Goal: Check status: Check status

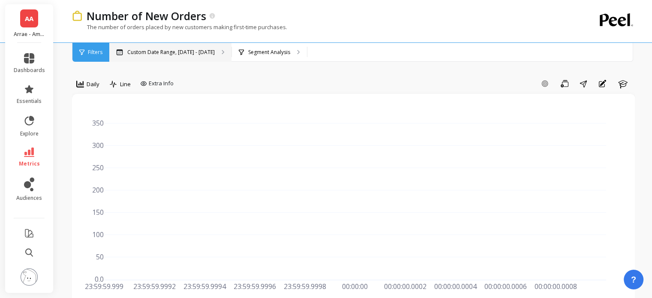
click at [207, 55] on p "Custom Date Range, [DATE] - [DATE]" at bounding box center [170, 52] width 87 height 7
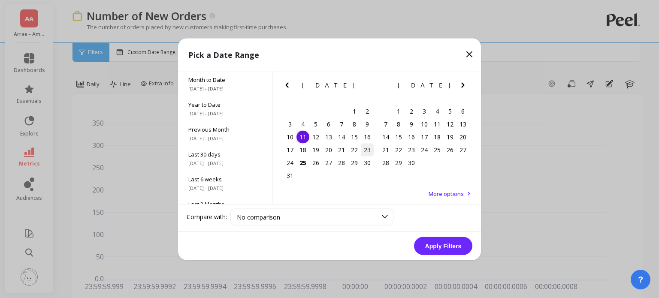
click at [366, 151] on div "23" at bounding box center [367, 149] width 13 height 13
click at [431, 243] on button "Apply Filters" at bounding box center [443, 246] width 58 height 18
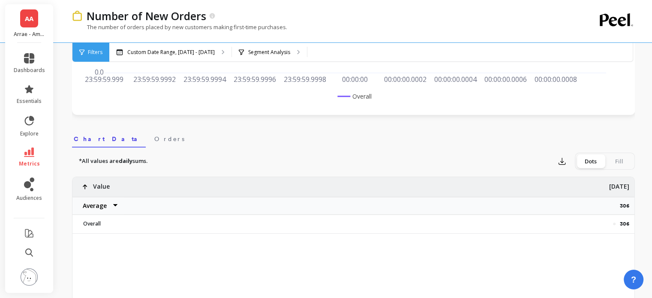
scroll to position [269, 0]
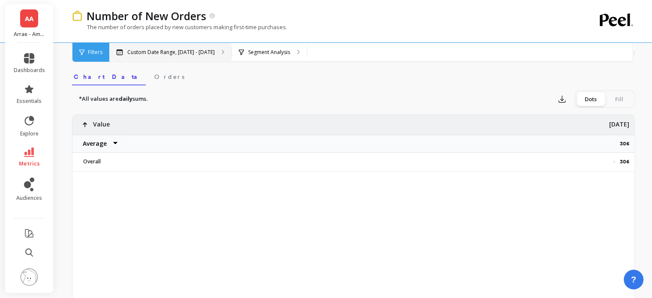
click at [184, 49] on p "Custom Date Range, [DATE] - [DATE]" at bounding box center [170, 52] width 87 height 7
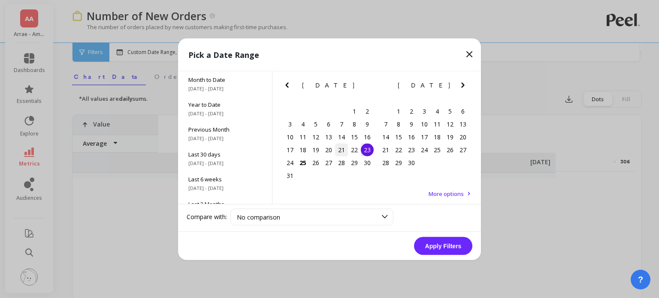
click at [346, 149] on div "21" at bounding box center [341, 149] width 13 height 13
click at [356, 150] on div "22" at bounding box center [354, 149] width 13 height 13
click at [451, 240] on button "Apply Filters" at bounding box center [443, 246] width 58 height 18
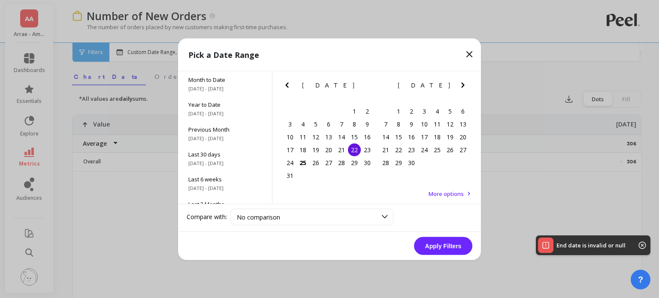
click at [350, 149] on div "22" at bounding box center [354, 149] width 13 height 13
click at [444, 246] on button "Apply Filters" at bounding box center [443, 246] width 58 height 18
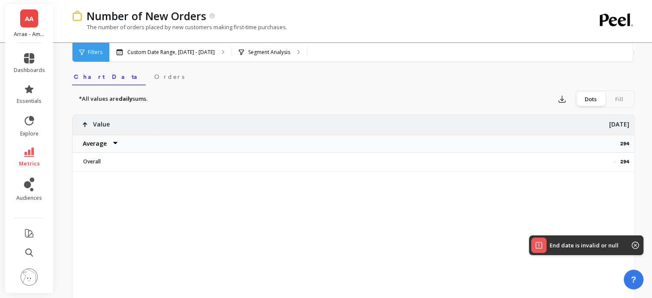
click at [628, 145] on p "294" at bounding box center [627, 143] width 14 height 7
click at [626, 144] on p "294" at bounding box center [627, 143] width 14 height 7
copy p "294"
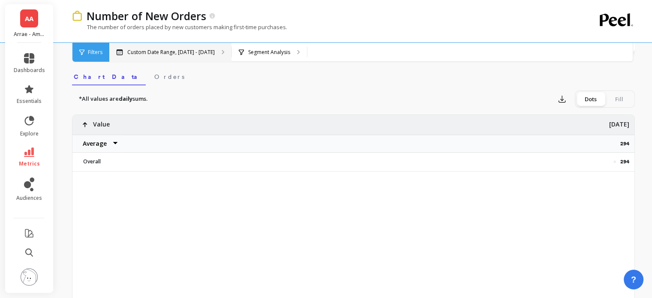
click at [162, 58] on div "Custom Date Range, [DATE] - [DATE]" at bounding box center [170, 52] width 122 height 19
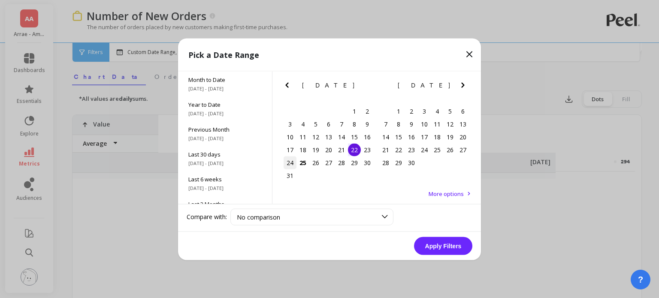
click at [289, 163] on div "24" at bounding box center [289, 162] width 13 height 13
click at [441, 242] on button "Apply Filters" at bounding box center [443, 246] width 58 height 18
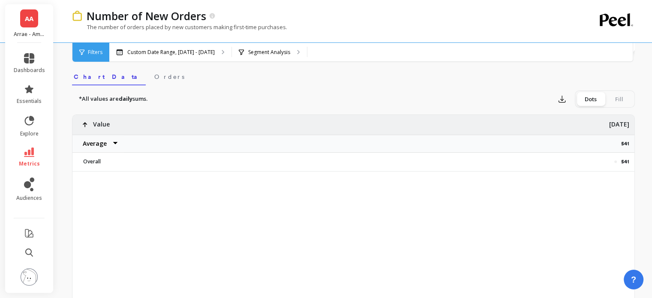
click at [628, 145] on p "541" at bounding box center [627, 143] width 13 height 7
copy p "541"
